Goal: Transaction & Acquisition: Book appointment/travel/reservation

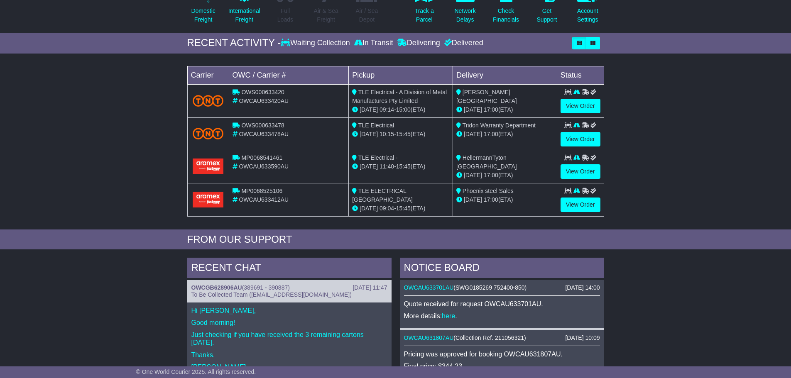
scroll to position [125, 0]
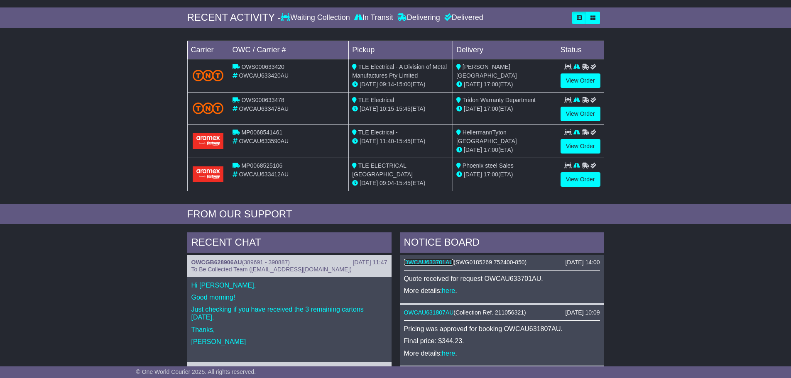
click at [431, 264] on link "OWCAU633701AU" at bounding box center [429, 262] width 50 height 7
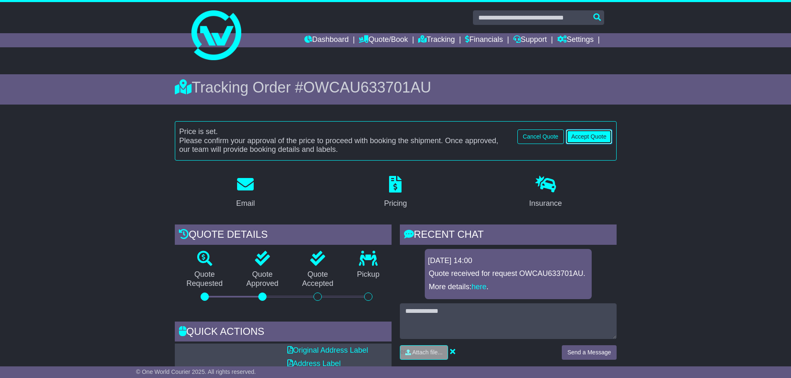
click at [588, 134] on button "Accept Quote" at bounding box center [589, 137] width 46 height 15
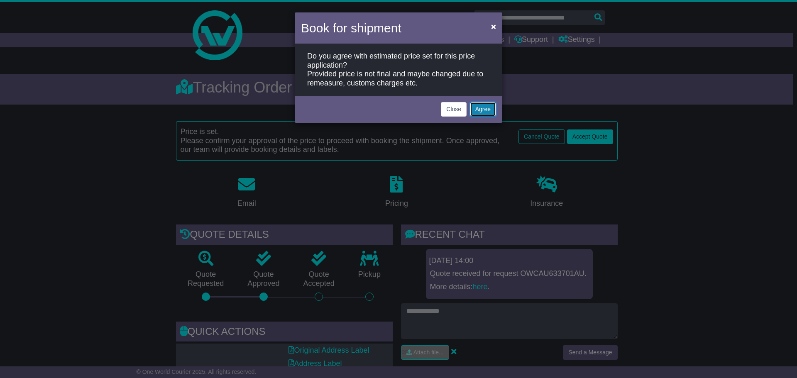
click at [486, 112] on button "Agree" at bounding box center [483, 109] width 26 height 15
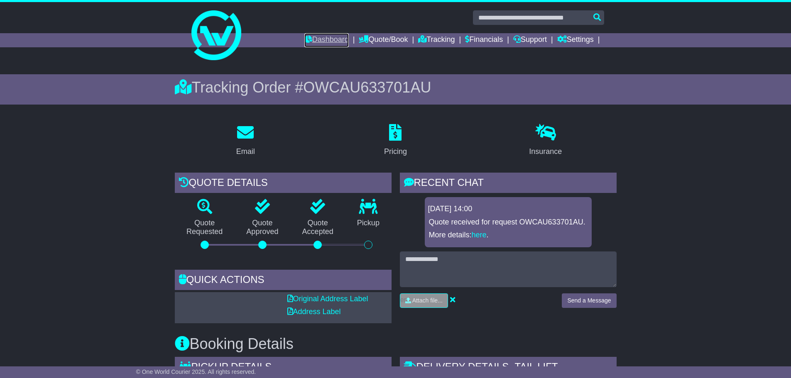
click at [321, 39] on link "Dashboard" at bounding box center [326, 40] width 44 height 14
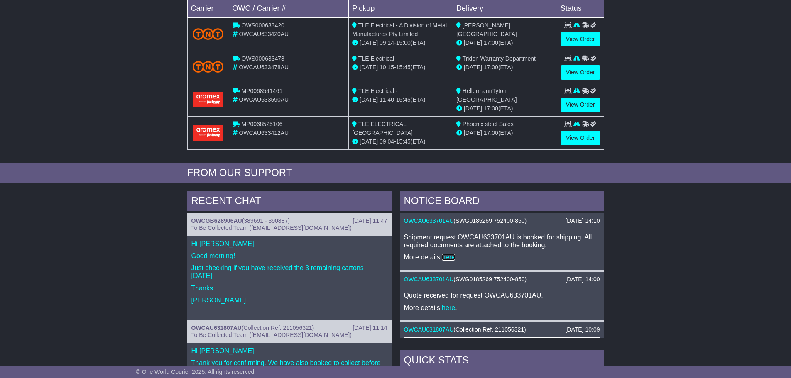
click at [450, 257] on link "here" at bounding box center [448, 257] width 13 height 7
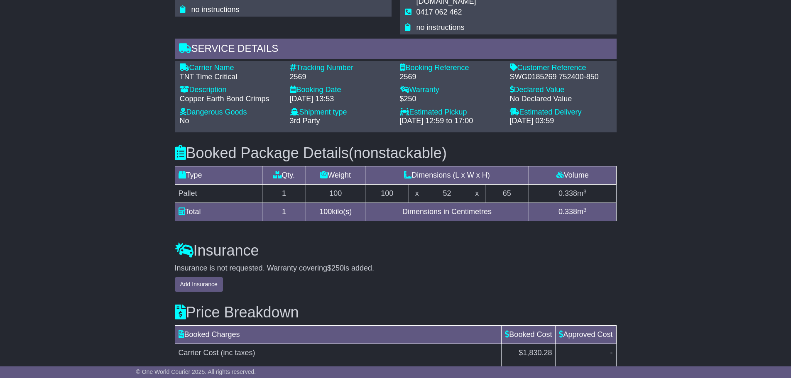
scroll to position [657, 0]
